Goal: Information Seeking & Learning: Learn about a topic

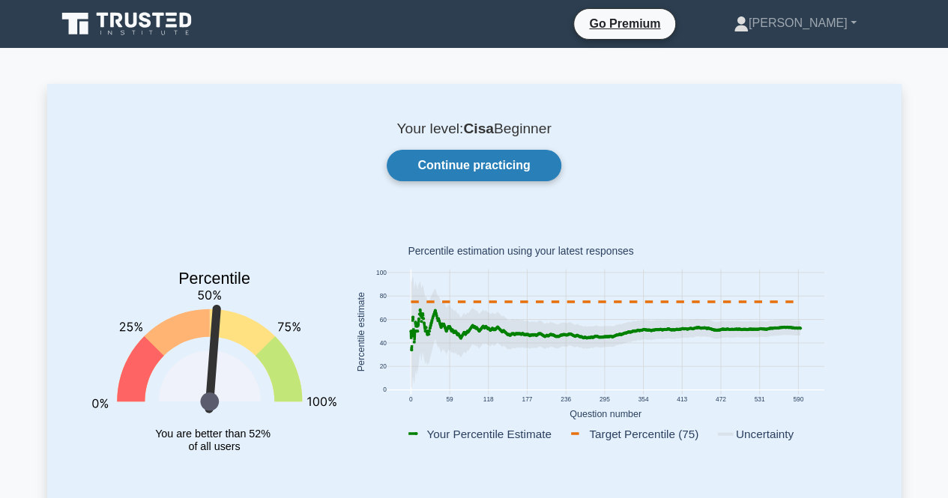
click at [472, 164] on link "Continue practicing" at bounding box center [474, 165] width 174 height 31
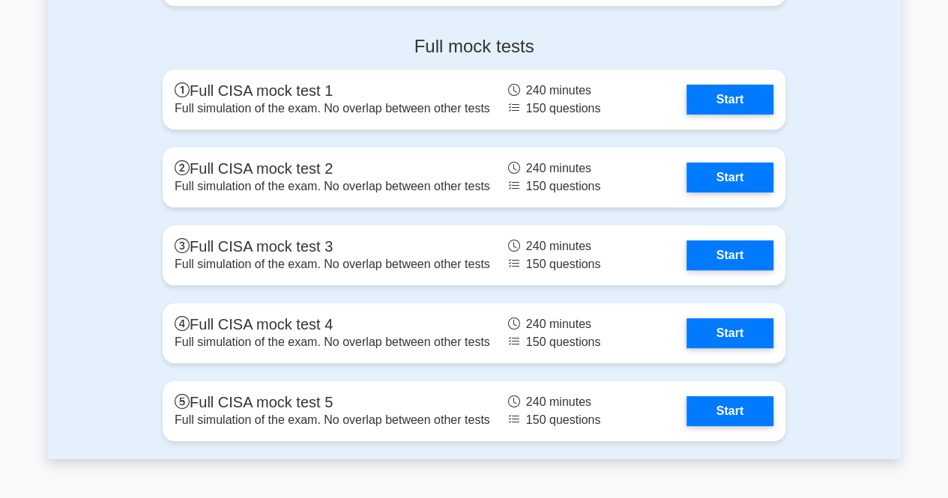
scroll to position [2719, 0]
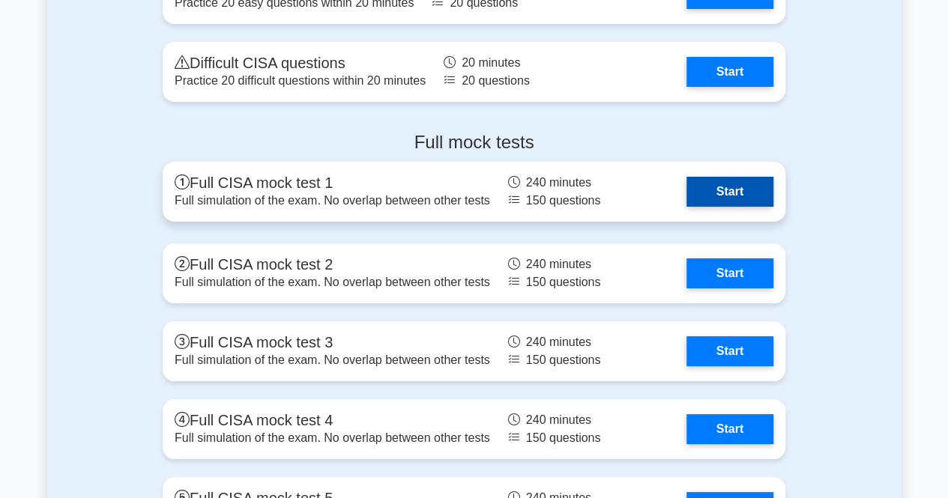
click at [724, 177] on link "Start" at bounding box center [729, 192] width 87 height 30
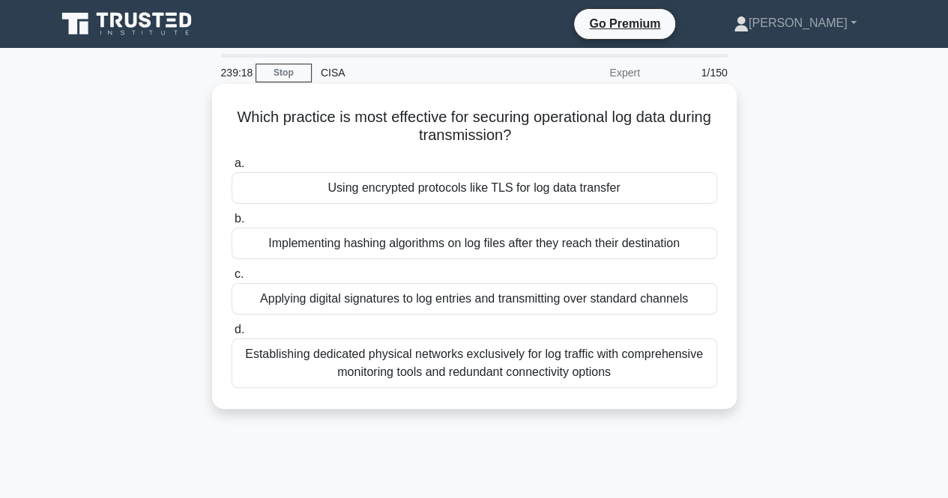
click at [482, 191] on div "Using encrypted protocols like TLS for log data transfer" at bounding box center [473, 187] width 485 height 31
click at [231, 169] on input "a. Using encrypted protocols like TLS for log data transfer" at bounding box center [231, 164] width 0 height 10
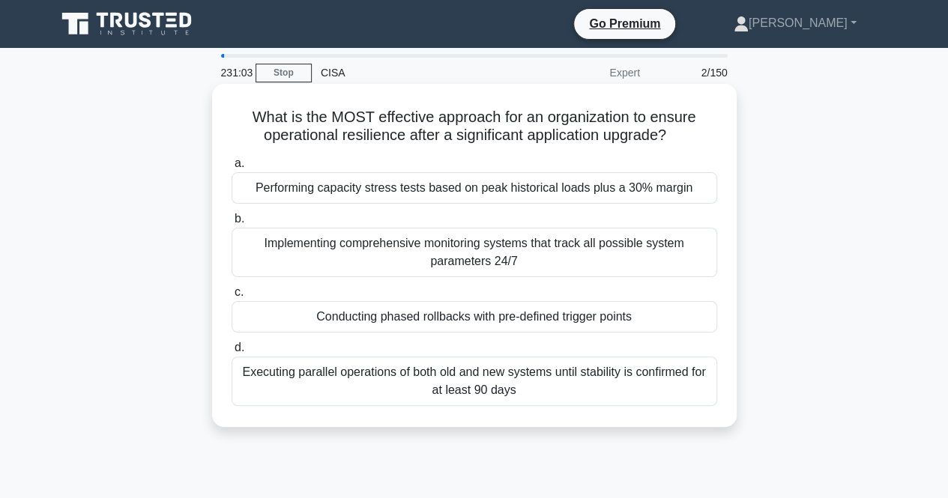
click at [530, 370] on div "Executing parallel operations of both old and new systems until stability is co…" at bounding box center [473, 381] width 485 height 49
click at [231, 353] on input "d. Executing parallel operations of both old and new systems until stability is…" at bounding box center [231, 348] width 0 height 10
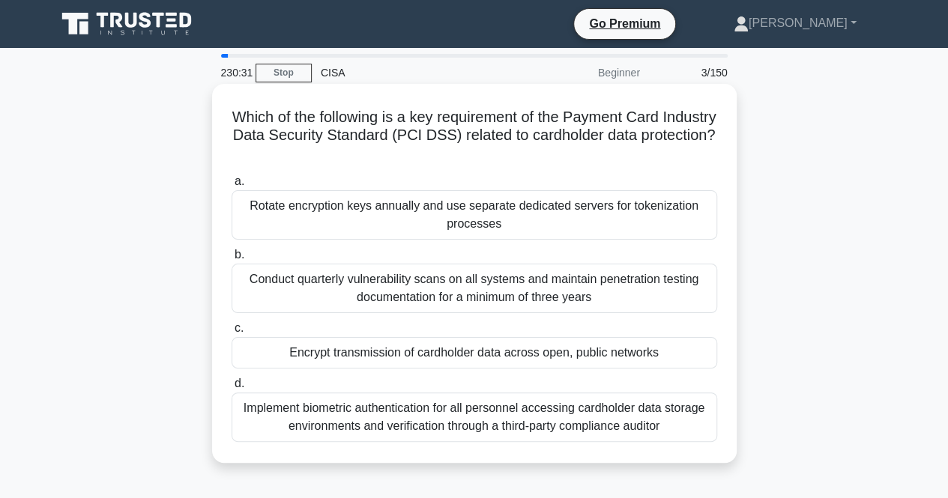
click at [401, 416] on div "Implement biometric authentication for all personnel accessing cardholder data …" at bounding box center [473, 417] width 485 height 49
click at [231, 389] on input "d. Implement biometric authentication for all personnel accessing cardholder da…" at bounding box center [231, 384] width 0 height 10
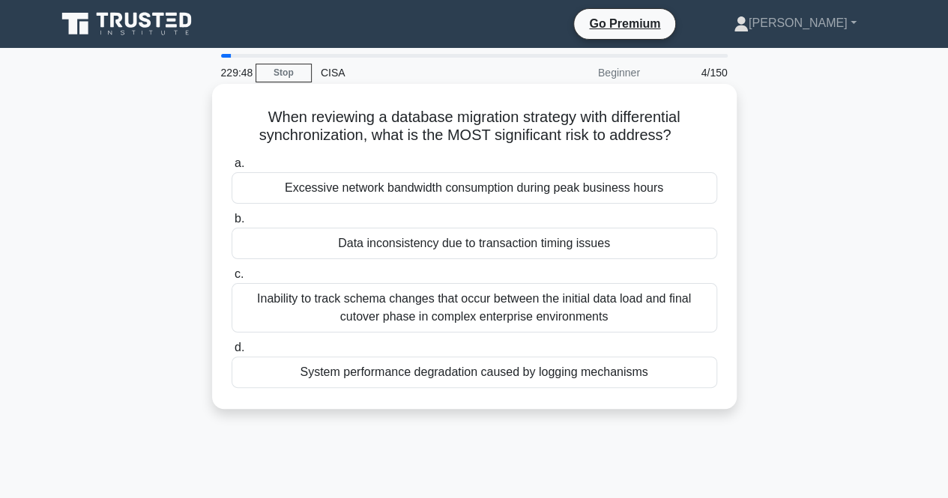
click at [417, 246] on div "Data inconsistency due to transaction timing issues" at bounding box center [473, 243] width 485 height 31
click at [231, 224] on input "b. Data inconsistency due to transaction timing issues" at bounding box center [231, 219] width 0 height 10
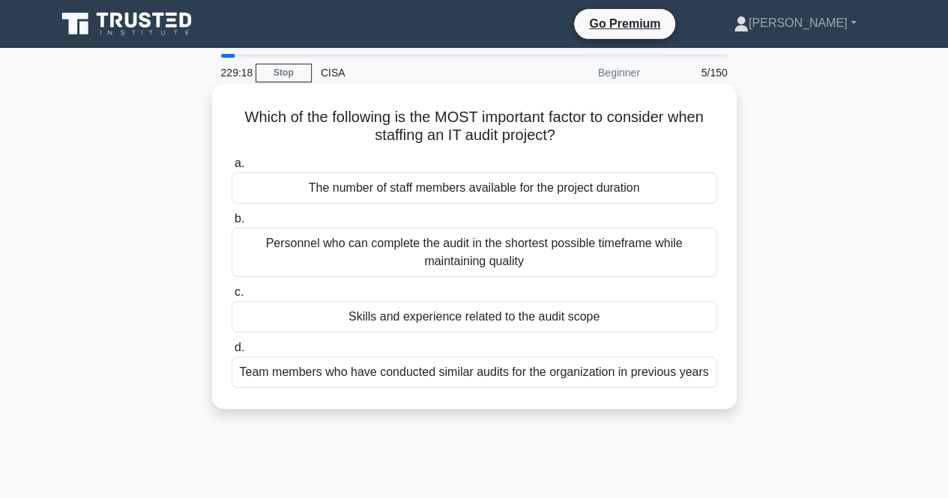
click at [446, 317] on div "Skills and experience related to the audit scope" at bounding box center [473, 316] width 485 height 31
click at [231, 297] on input "c. Skills and experience related to the audit scope" at bounding box center [231, 293] width 0 height 10
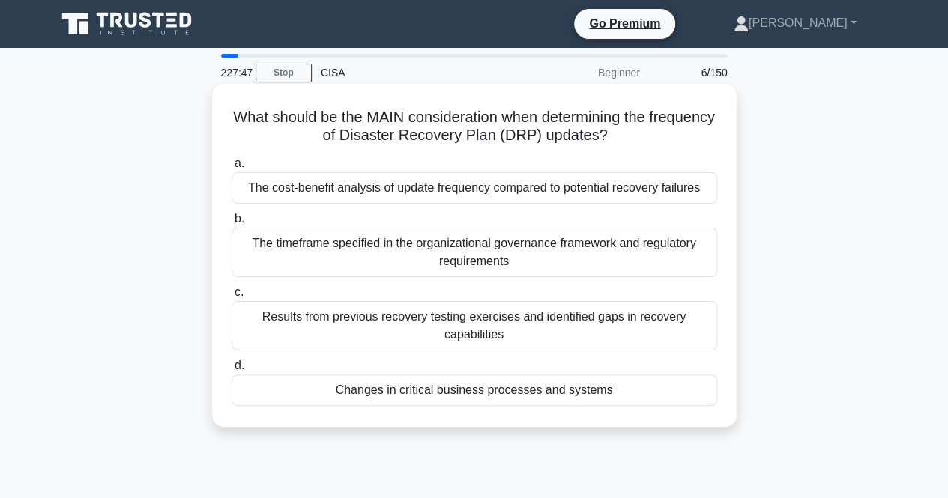
click at [420, 397] on div "Changes in critical business processes and systems" at bounding box center [473, 390] width 485 height 31
click at [231, 371] on input "d. Changes in critical business processes and systems" at bounding box center [231, 366] width 0 height 10
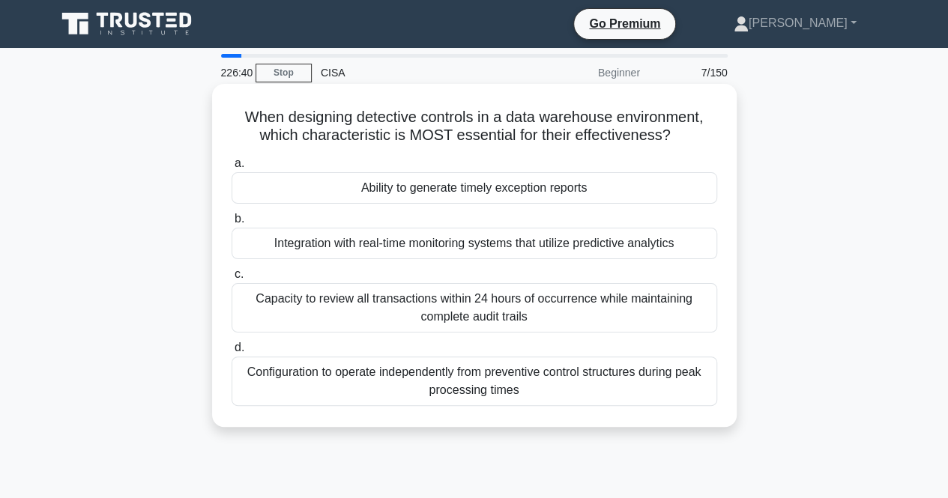
click at [392, 302] on div "Capacity to review all transactions within 24 hours of occurrence while maintai…" at bounding box center [473, 307] width 485 height 49
click at [231, 279] on input "c. Capacity to review all transactions within 24 hours of occurrence while main…" at bounding box center [231, 275] width 0 height 10
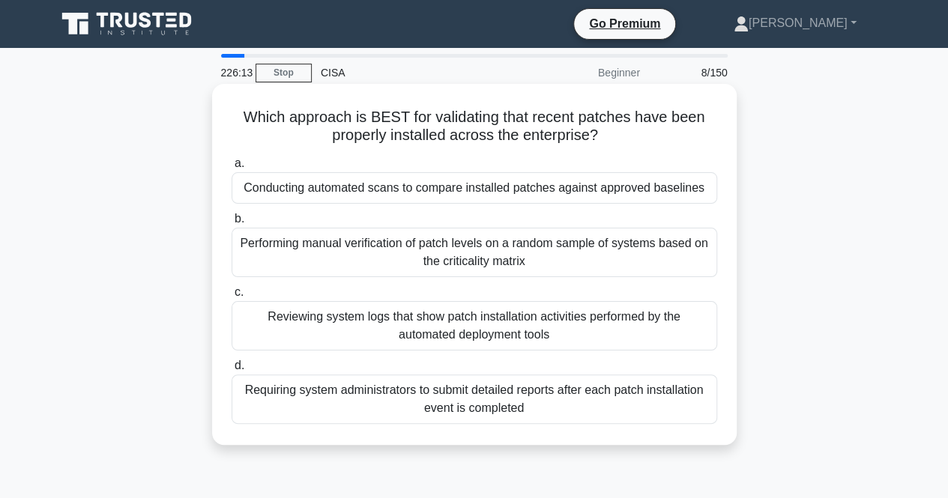
click at [388, 323] on div "Reviewing system logs that show patch installation activities performed by the …" at bounding box center [473, 325] width 485 height 49
click at [231, 297] on input "c. Reviewing system logs that show patch installation activities performed by t…" at bounding box center [231, 293] width 0 height 10
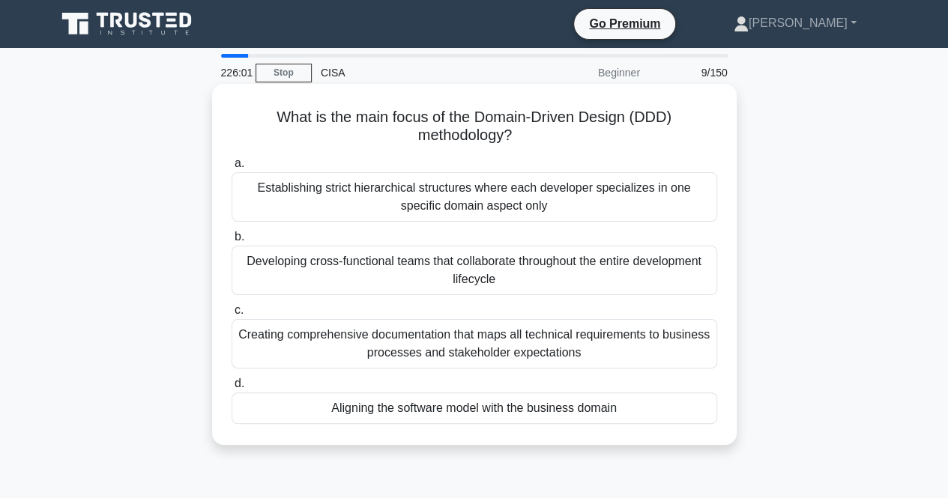
click at [416, 413] on div "Aligning the software model with the business domain" at bounding box center [473, 408] width 485 height 31
click at [231, 389] on input "d. Aligning the software model with the business domain" at bounding box center [231, 384] width 0 height 10
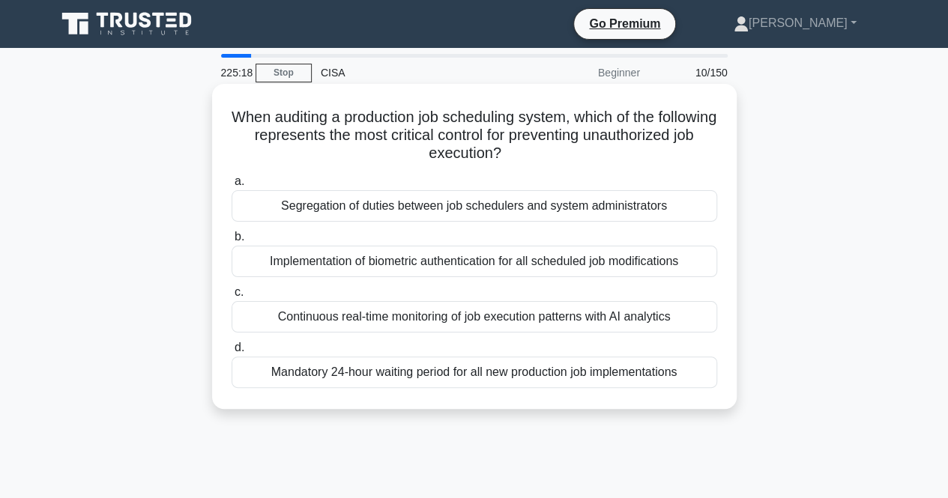
click at [384, 210] on div "Segregation of duties between job schedulers and system administrators" at bounding box center [473, 205] width 485 height 31
click at [231, 187] on input "a. Segregation of duties between job schedulers and system administrators" at bounding box center [231, 182] width 0 height 10
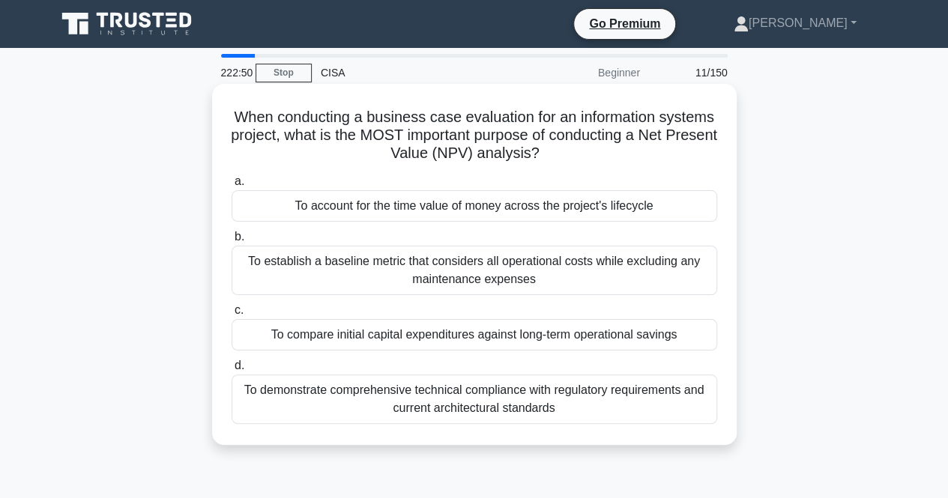
click at [321, 209] on div "To account for the time value of money across the project's lifecycle" at bounding box center [473, 205] width 485 height 31
click at [231, 187] on input "a. To account for the time value of money across the project's lifecycle" at bounding box center [231, 182] width 0 height 10
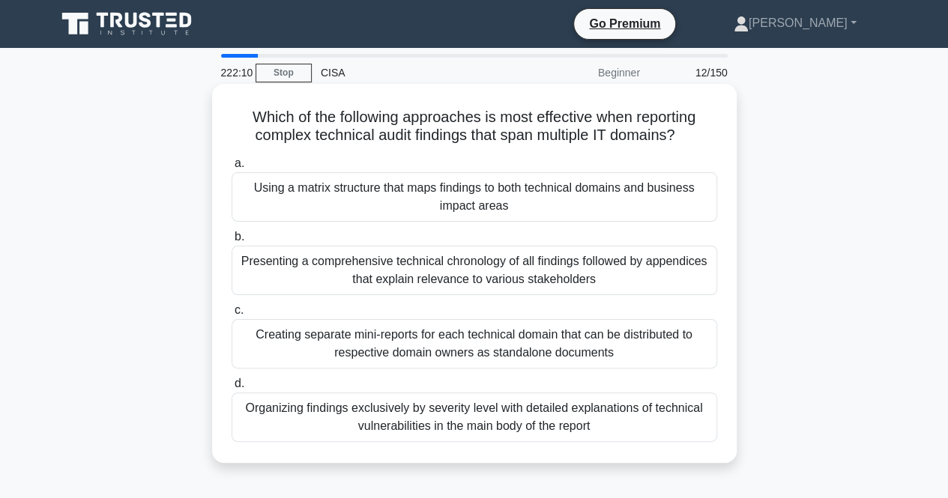
click at [370, 194] on div "Using a matrix structure that maps findings to both technical domains and busin…" at bounding box center [473, 196] width 485 height 49
click at [231, 169] on input "a. Using a matrix structure that maps findings to both technical domains and bu…" at bounding box center [231, 164] width 0 height 10
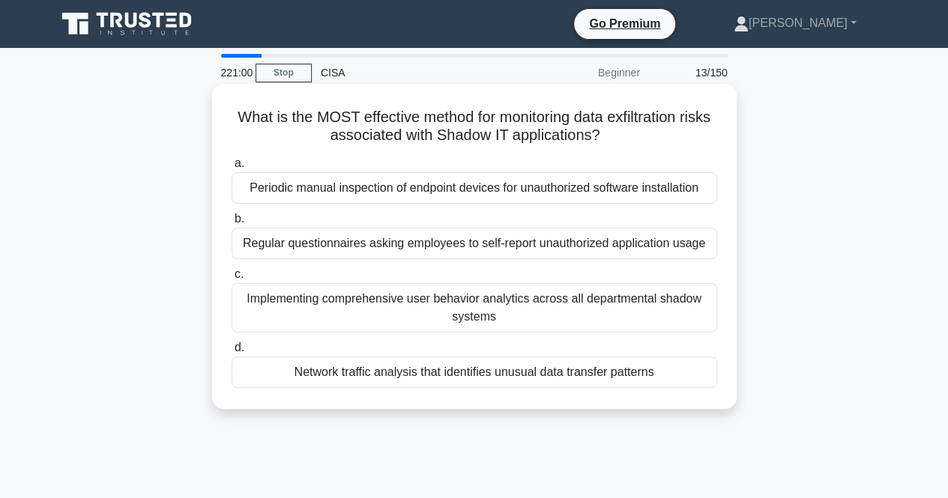
click at [372, 372] on div "Network traffic analysis that identifies unusual data transfer patterns" at bounding box center [473, 372] width 485 height 31
click at [231, 353] on input "d. Network traffic analysis that identifies unusual data transfer patterns" at bounding box center [231, 348] width 0 height 10
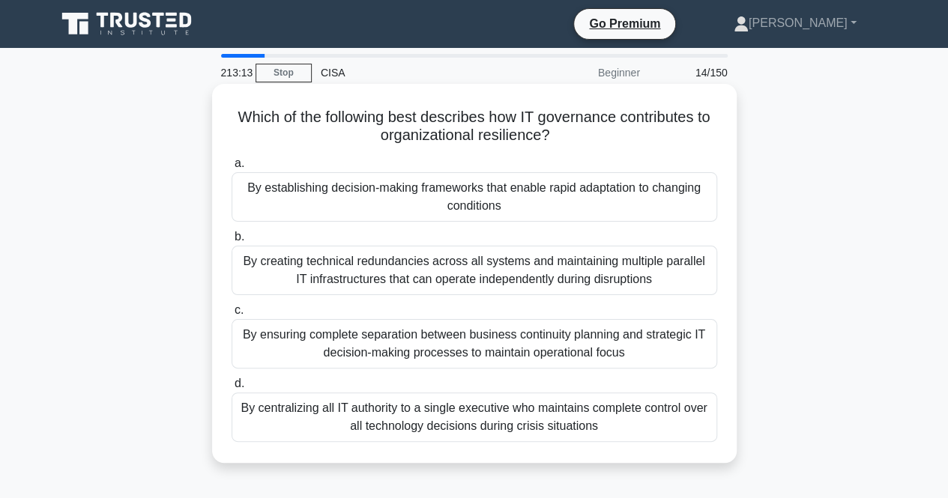
click at [338, 338] on div "By ensuring complete separation between business continuity planning and strate…" at bounding box center [473, 343] width 485 height 49
click at [231, 315] on input "c. By ensuring complete separation between business continuity planning and str…" at bounding box center [231, 311] width 0 height 10
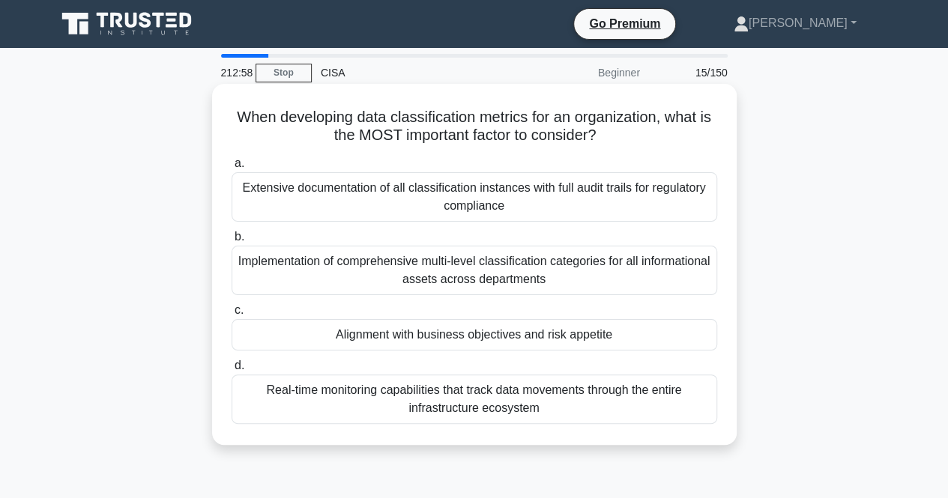
click at [372, 338] on div "Alignment with business objectives and risk appetite" at bounding box center [473, 334] width 485 height 31
click at [231, 315] on input "c. Alignment with business objectives and risk appetite" at bounding box center [231, 311] width 0 height 10
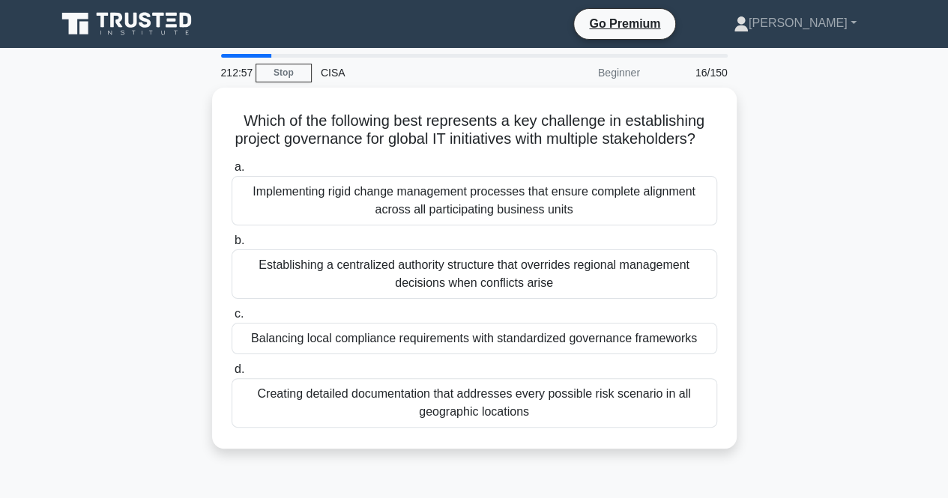
click at [372, 338] on div "Balancing local compliance requirements with standardized governance frameworks" at bounding box center [473, 338] width 485 height 31
click at [231, 319] on input "c. Balancing local compliance requirements with standardized governance framewo…" at bounding box center [231, 314] width 0 height 10
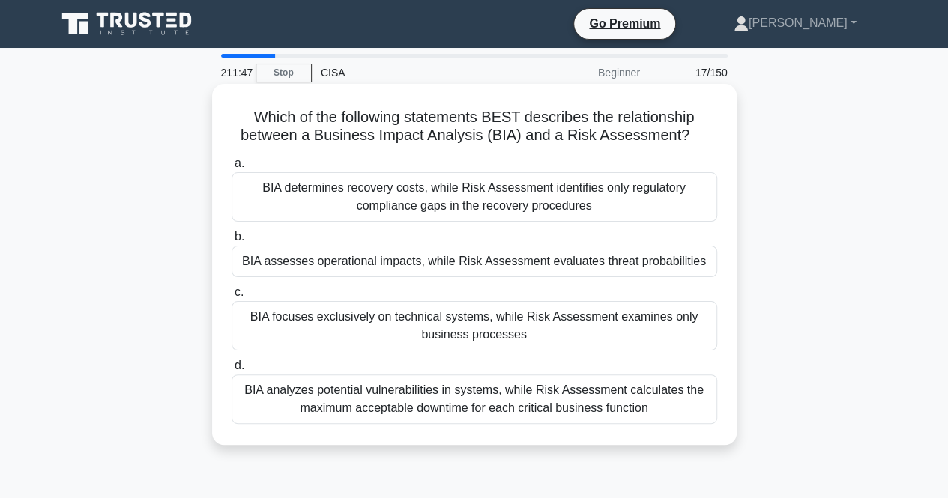
click at [321, 267] on div "BIA assesses operational impacts, while Risk Assessment evaluates threat probab…" at bounding box center [473, 261] width 485 height 31
click at [231, 242] on input "b. BIA assesses operational impacts, while Risk Assessment evaluates threat pro…" at bounding box center [231, 237] width 0 height 10
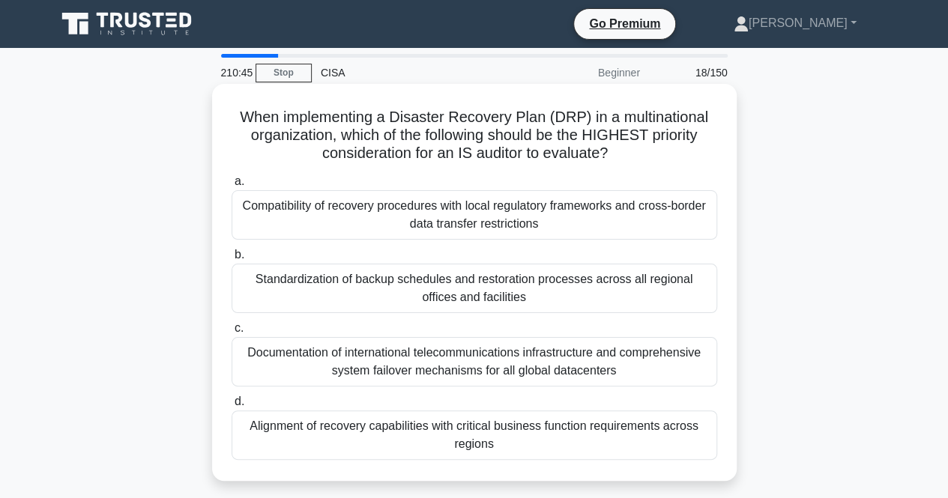
click at [555, 432] on div "Alignment of recovery capabilities with critical business function requirements…" at bounding box center [473, 434] width 485 height 49
click at [231, 407] on input "d. Alignment of recovery capabilities with critical business function requireme…" at bounding box center [231, 402] width 0 height 10
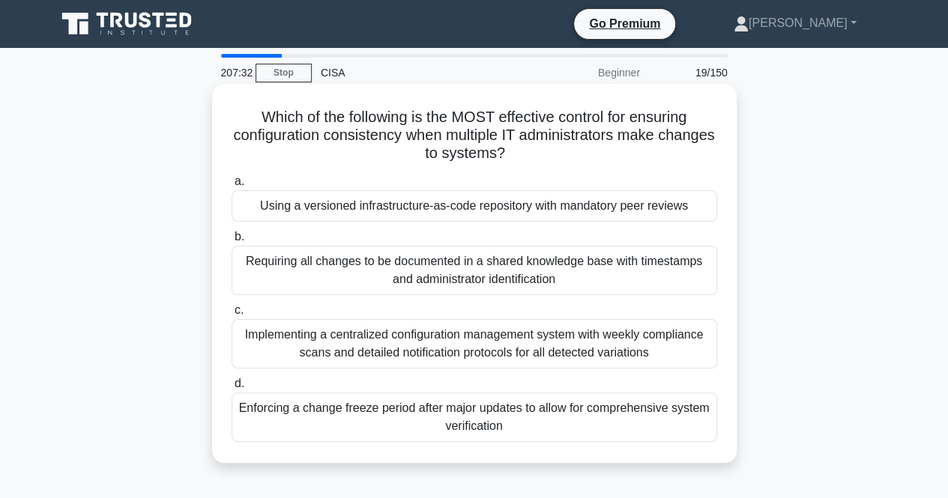
click at [398, 212] on div "Using a versioned infrastructure-as-code repository with mandatory peer reviews" at bounding box center [473, 205] width 485 height 31
click at [231, 187] on input "a. Using a versioned infrastructure-as-code repository with mandatory peer revi…" at bounding box center [231, 182] width 0 height 10
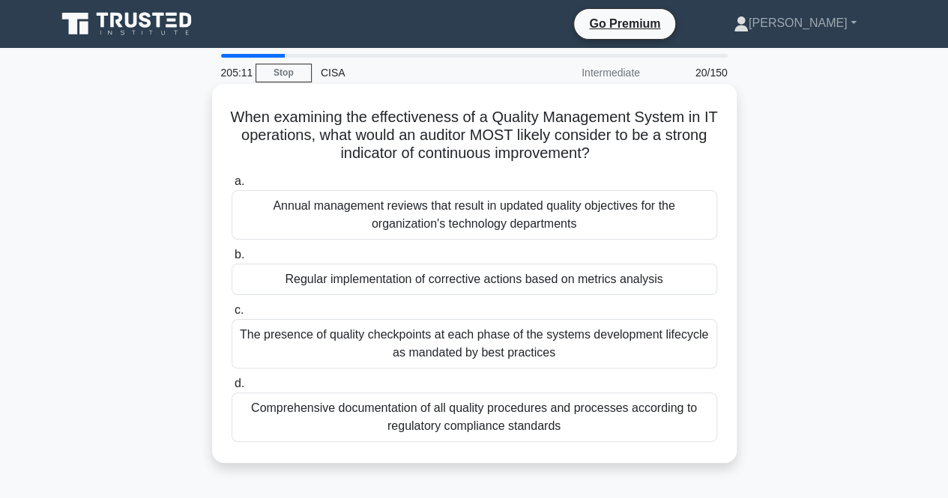
click at [457, 282] on div "Regular implementation of corrective actions based on metrics analysis" at bounding box center [473, 279] width 485 height 31
click at [231, 260] on input "b. Regular implementation of corrective actions based on metrics analysis" at bounding box center [231, 255] width 0 height 10
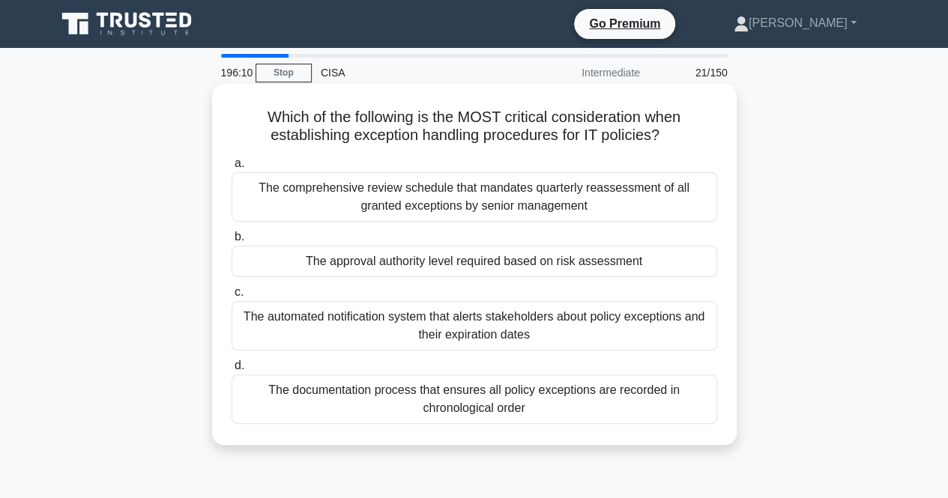
click at [461, 199] on div "The comprehensive review schedule that mandates quarterly reassessment of all g…" at bounding box center [473, 196] width 485 height 49
click at [231, 169] on input "a. The comprehensive review schedule that mandates quarterly reassessment of al…" at bounding box center [231, 164] width 0 height 10
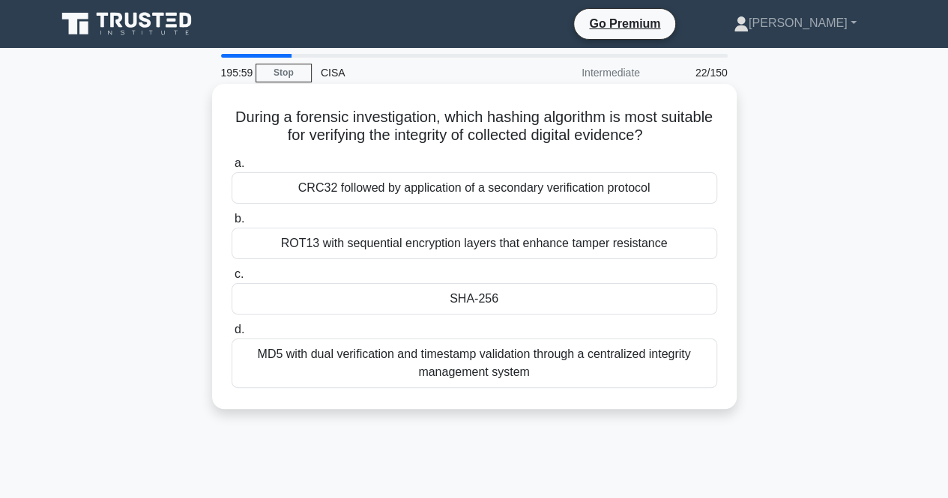
click at [389, 243] on div "ROT13 with sequential encryption layers that enhance tamper resistance" at bounding box center [473, 243] width 485 height 31
click at [231, 224] on input "b. ROT13 with sequential encryption layers that enhance tamper resistance" at bounding box center [231, 219] width 0 height 10
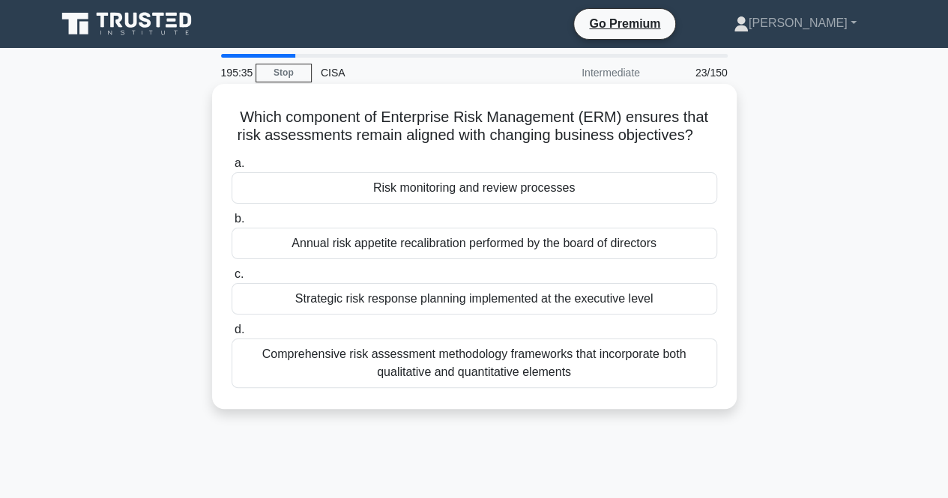
click at [372, 305] on div "Strategic risk response planning implemented at the executive level" at bounding box center [473, 298] width 485 height 31
click at [231, 279] on input "c. Strategic risk response planning implemented at the executive level" at bounding box center [231, 275] width 0 height 10
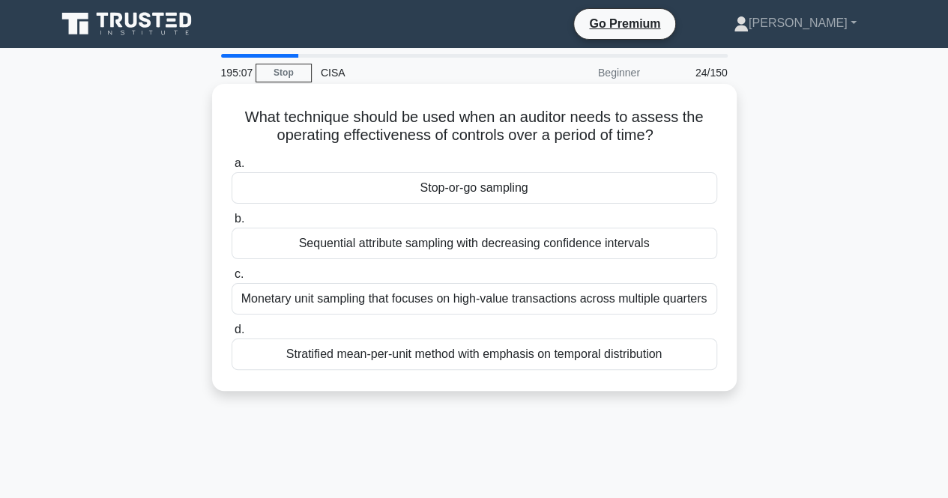
click at [434, 249] on div "Sequential attribute sampling with decreasing confidence intervals" at bounding box center [473, 243] width 485 height 31
click at [231, 224] on input "b. Sequential attribute sampling with decreasing confidence intervals" at bounding box center [231, 219] width 0 height 10
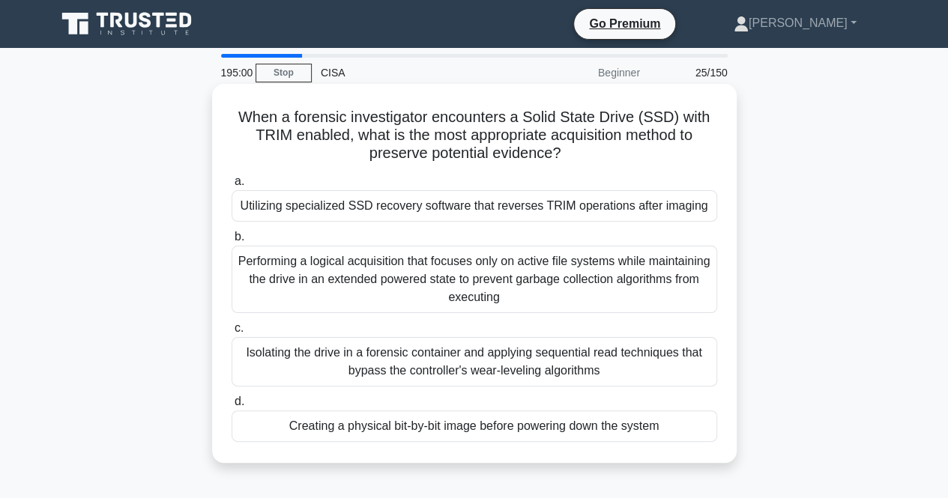
click at [369, 208] on div "Utilizing specialized SSD recovery software that reverses TRIM operations after…" at bounding box center [473, 205] width 485 height 31
click at [231, 187] on input "a. Utilizing specialized SSD recovery software that reverses TRIM operations af…" at bounding box center [231, 182] width 0 height 10
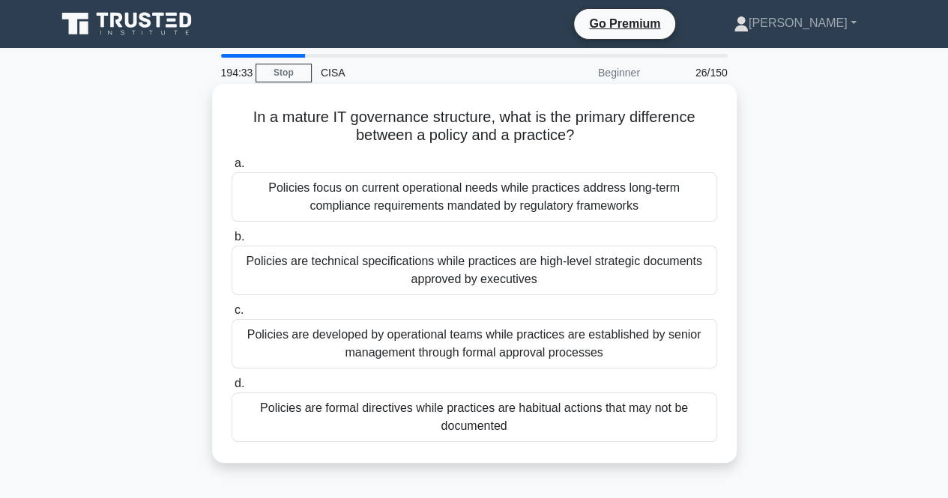
click at [488, 192] on div "Policies focus on current operational needs while practices address long-term c…" at bounding box center [473, 196] width 485 height 49
click at [231, 169] on input "a. Policies focus on current operational needs while practices address long-ter…" at bounding box center [231, 164] width 0 height 10
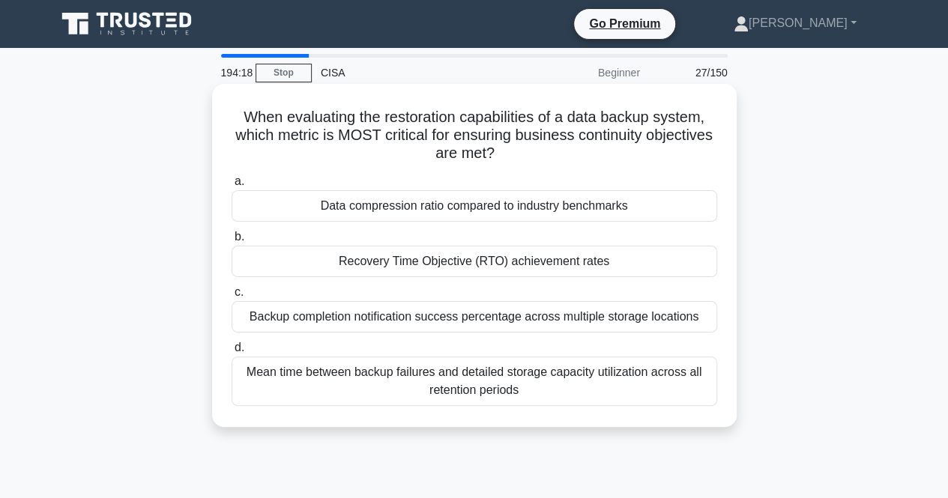
click at [381, 260] on div "Recovery Time Objective (RTO) achievement rates" at bounding box center [473, 261] width 485 height 31
click at [231, 242] on input "b. Recovery Time Objective (RTO) achievement rates" at bounding box center [231, 237] width 0 height 10
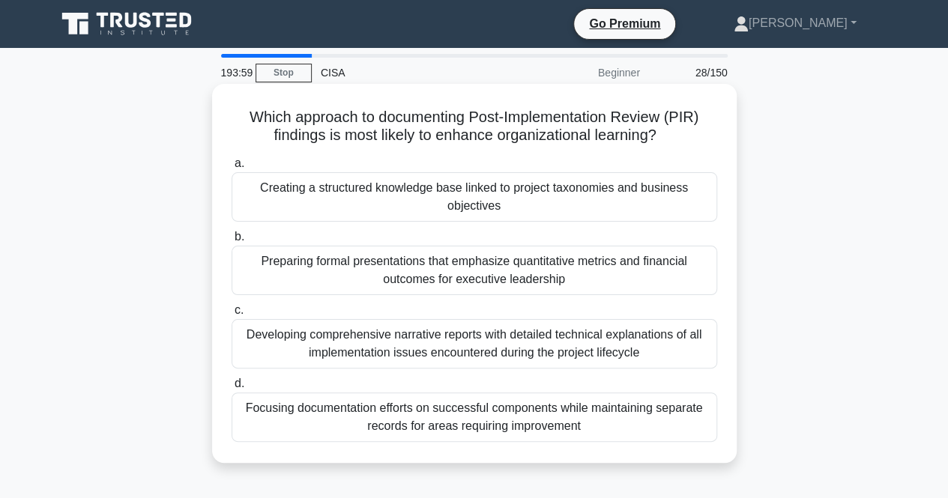
click at [345, 410] on div "Focusing documentation efforts on successful components while maintaining separ…" at bounding box center [473, 417] width 485 height 49
click at [231, 389] on input "d. Focusing documentation efforts on successful components while maintaining se…" at bounding box center [231, 384] width 0 height 10
